Goal: Transaction & Acquisition: Purchase product/service

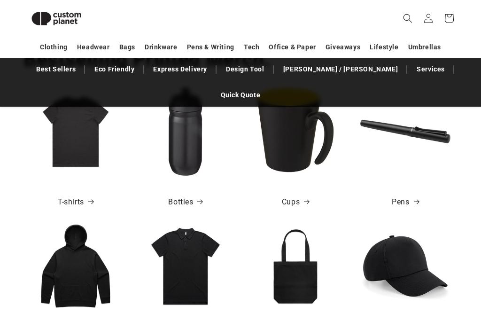
scroll to position [407, 0]
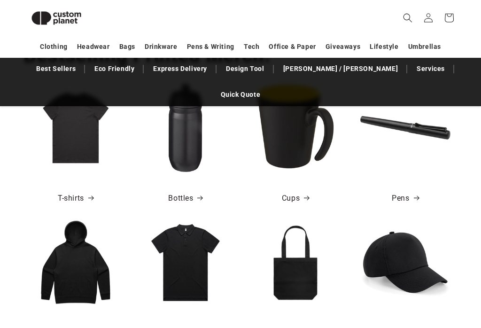
click at [86, 265] on img at bounding box center [76, 263] width 90 height 90
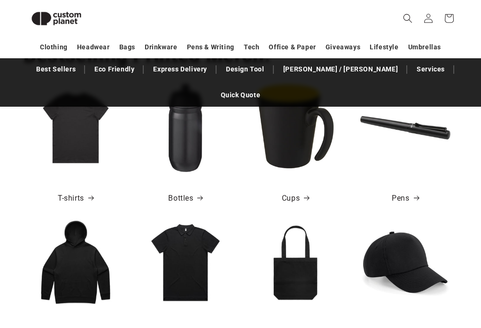
click at [94, 326] on span at bounding box center [91, 333] width 9 height 14
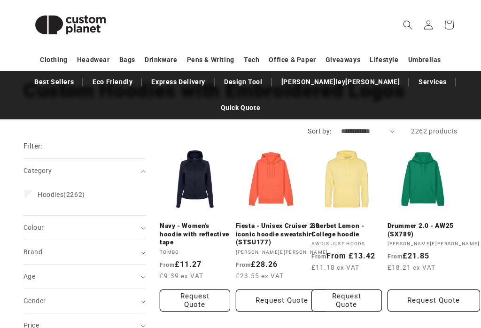
scroll to position [96, 0]
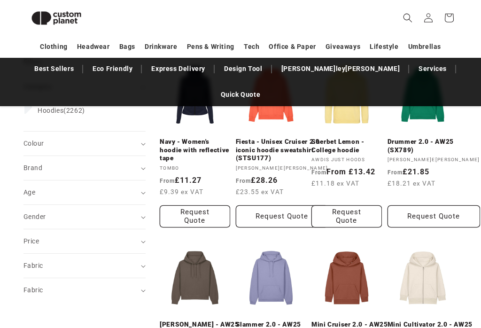
click at [32, 181] on summary "Age (0)" at bounding box center [84, 193] width 122 height 24
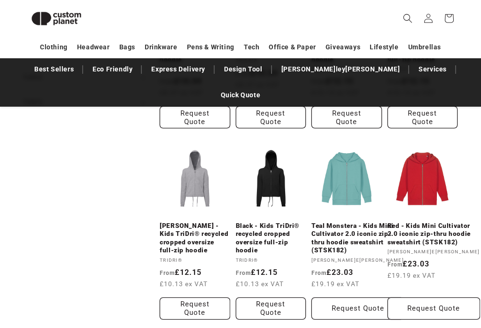
scroll to position [465, 0]
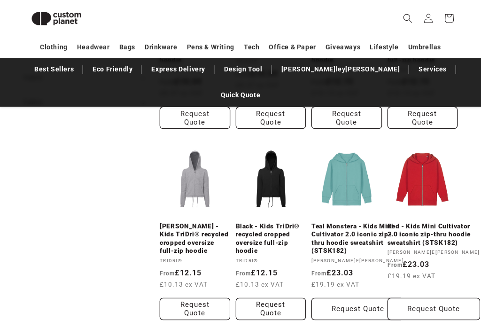
click at [275, 222] on link "Black - Kids TriDri® recycled cropped oversize full-zip hoodie" at bounding box center [271, 238] width 70 height 33
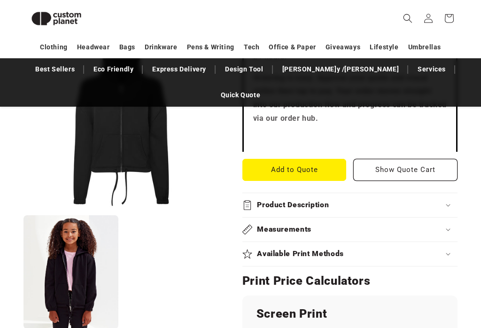
scroll to position [443, 0]
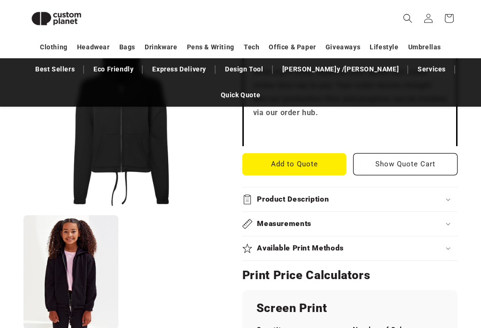
click at [372, 195] on div "Product Description" at bounding box center [349, 200] width 215 height 10
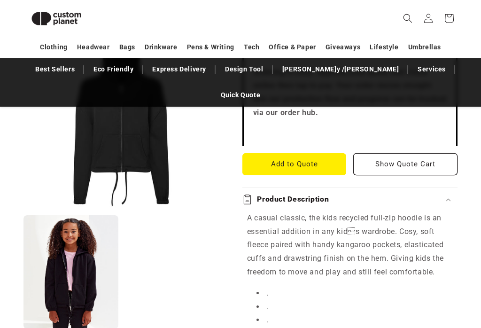
click at [382, 195] on div "Product Description" at bounding box center [349, 200] width 215 height 10
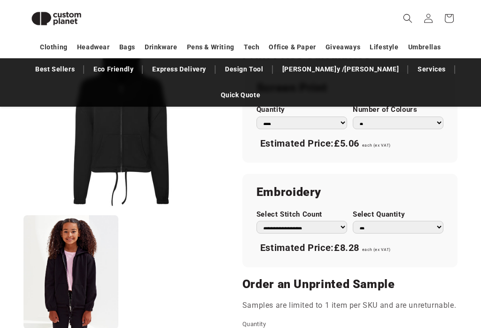
scroll to position [663, 0]
